Goal: Information Seeking & Learning: Learn about a topic

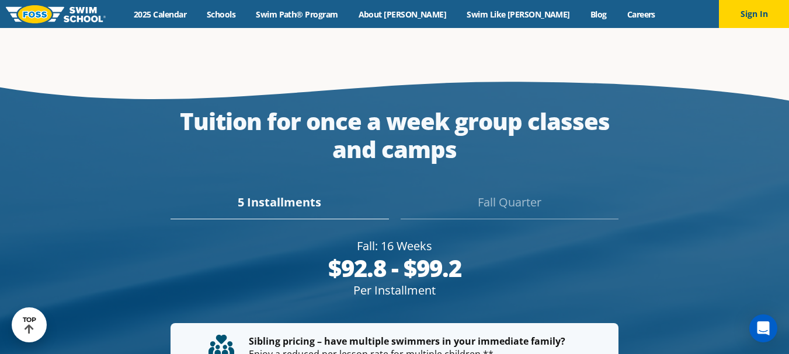
scroll to position [2044, 0]
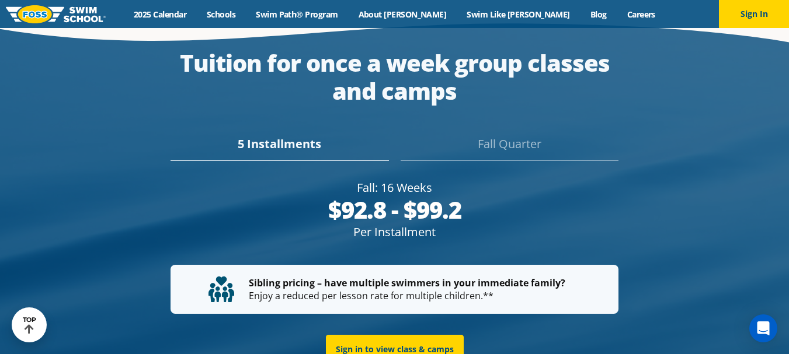
click at [502, 135] on div "Fall Quarter" at bounding box center [510, 148] width 218 height 26
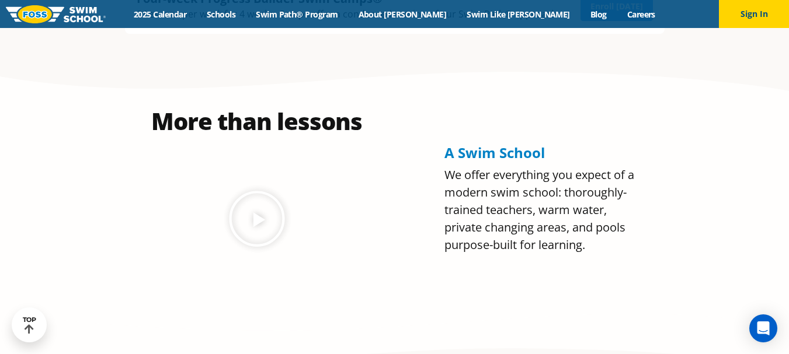
scroll to position [0, 0]
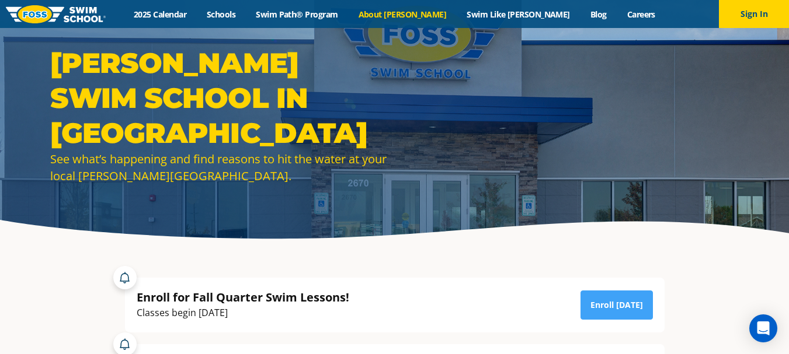
click at [408, 16] on link "About [PERSON_NAME]" at bounding box center [402, 14] width 109 height 11
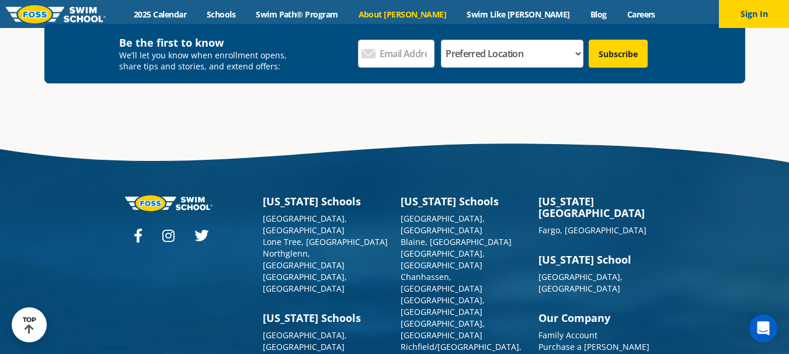
scroll to position [3096, 0]
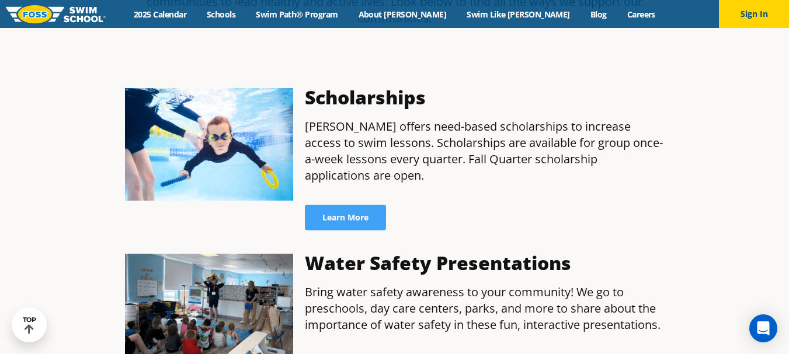
scroll to position [350, 0]
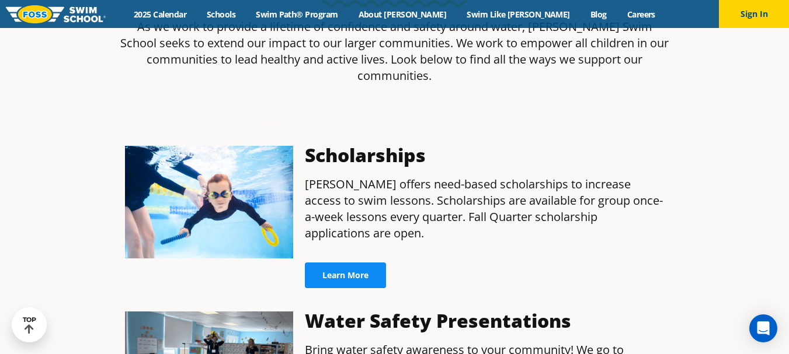
click at [354, 263] on link "Learn More" at bounding box center [345, 276] width 81 height 26
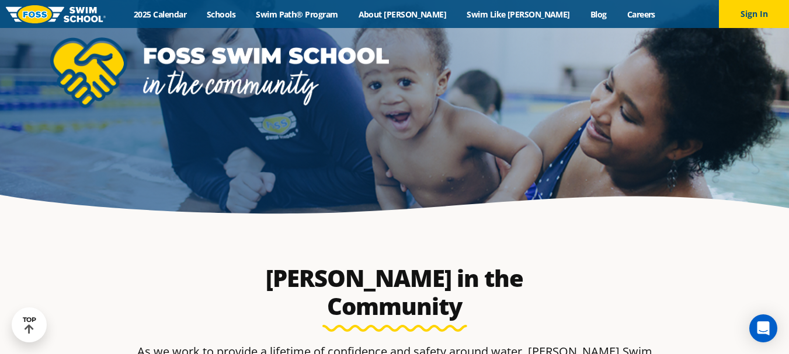
scroll to position [0, 0]
